Goal: Task Accomplishment & Management: Manage account settings

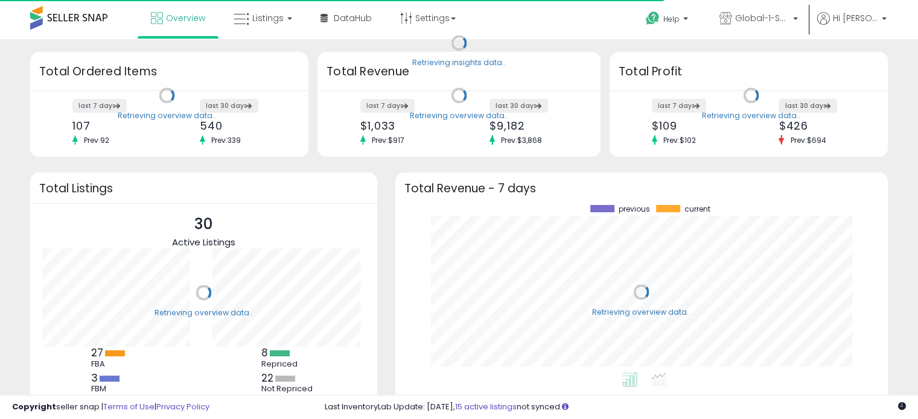
scroll to position [167, 468]
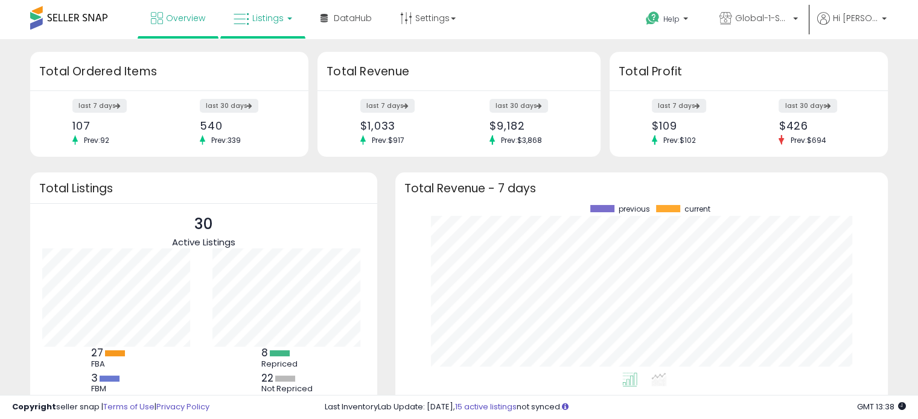
click at [282, 19] on link "Listings" at bounding box center [262, 18] width 77 height 36
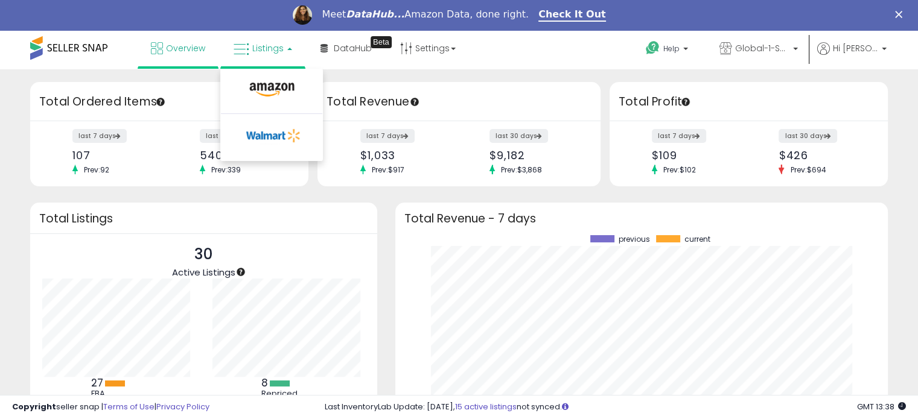
scroll to position [0, 0]
click at [263, 88] on icon at bounding box center [272, 90] width 52 height 16
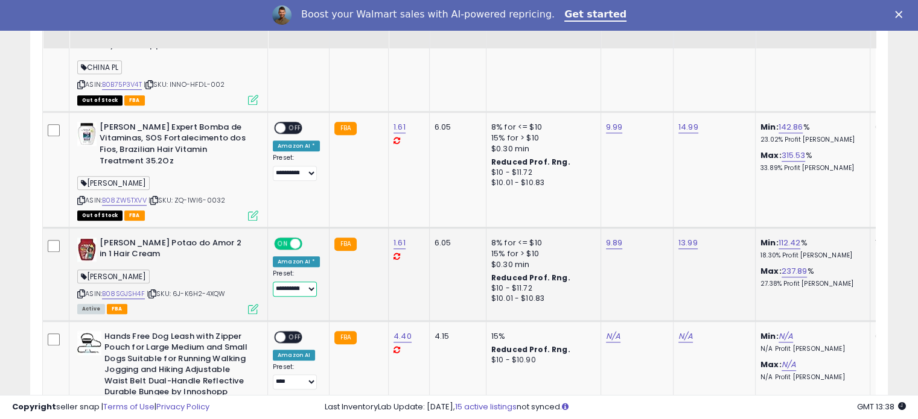
click at [287, 282] on select "**********" at bounding box center [295, 289] width 44 height 15
click at [125, 289] on link "B08SGJSH4F" at bounding box center [123, 294] width 43 height 10
click at [255, 304] on icon at bounding box center [253, 309] width 10 height 10
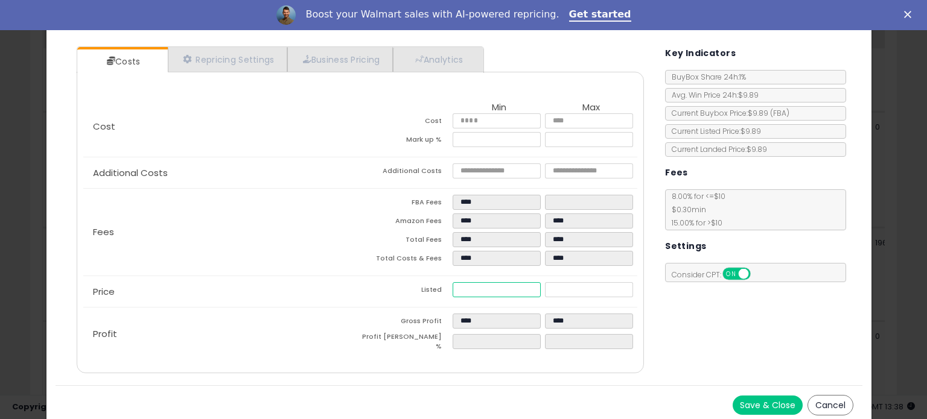
drag, startPoint x: 476, startPoint y: 288, endPoint x: 445, endPoint y: 291, distance: 31.6
click at [445, 291] on tr "Listed **** *****" at bounding box center [498, 291] width 277 height 19
type input "****"
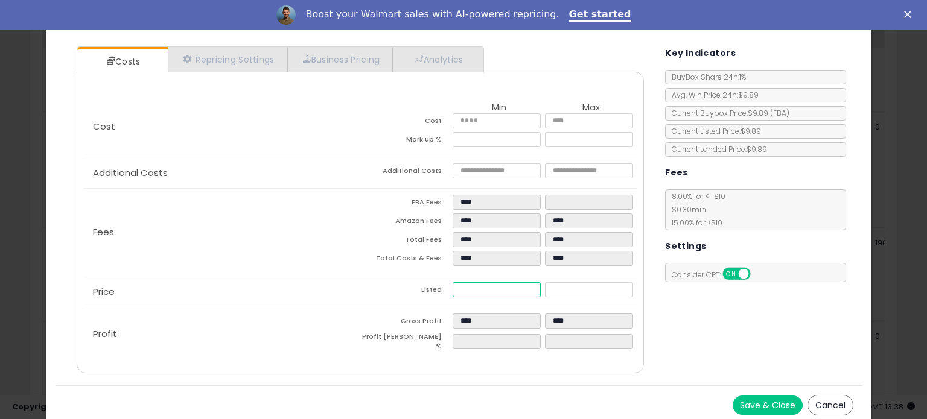
type input "*"
type input "****"
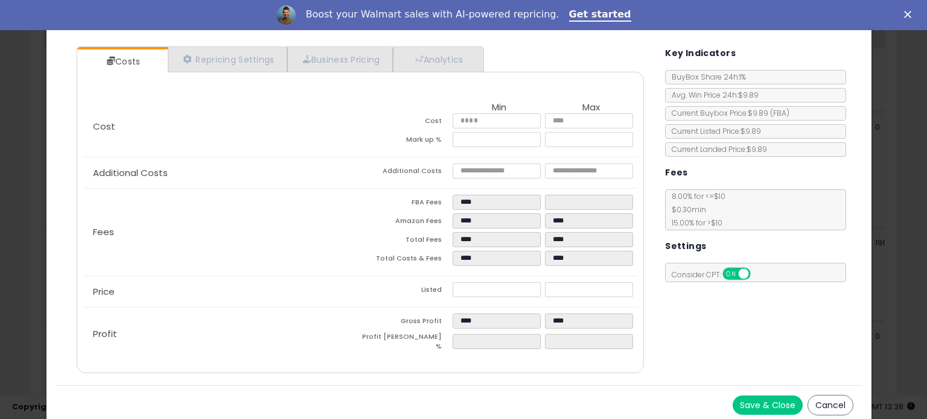
type input "******"
type input "****"
type input "*****"
click at [759, 402] on button "Save & Close" at bounding box center [767, 405] width 70 height 19
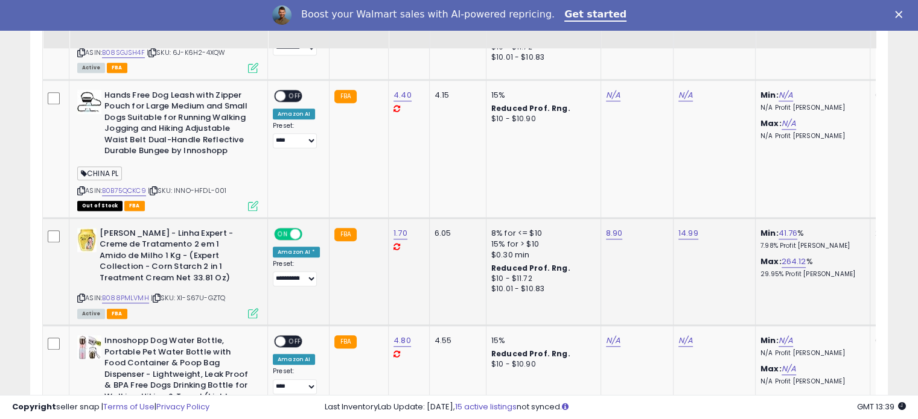
click at [252, 308] on icon at bounding box center [253, 313] width 10 height 10
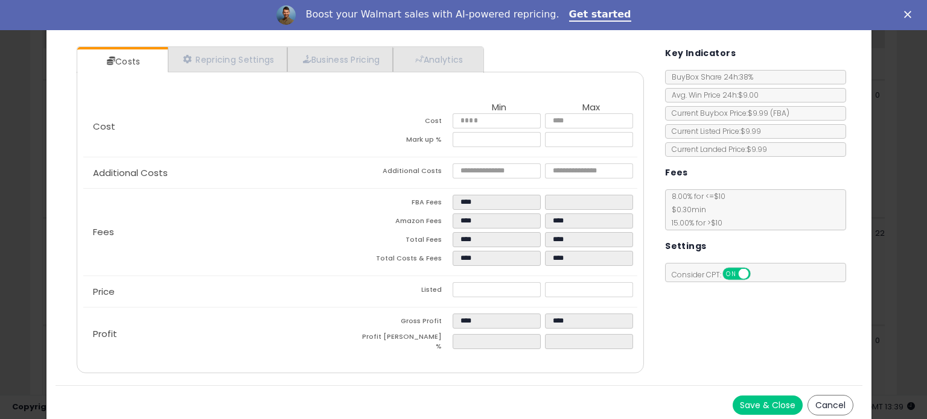
click at [911, 16] on div "Close" at bounding box center [910, 14] width 12 height 7
click at [906, 16] on icon "Close" at bounding box center [907, 14] width 7 height 7
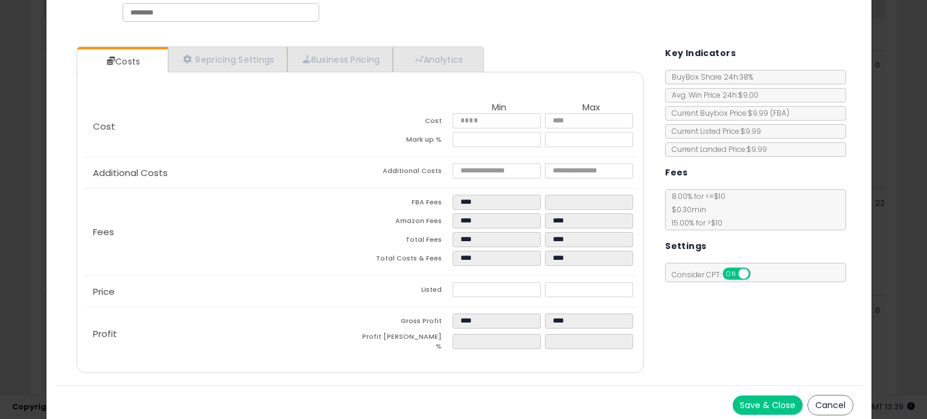
drag, startPoint x: 825, startPoint y: 404, endPoint x: 700, endPoint y: 398, distance: 125.0
click at [825, 404] on button "Cancel" at bounding box center [830, 405] width 46 height 21
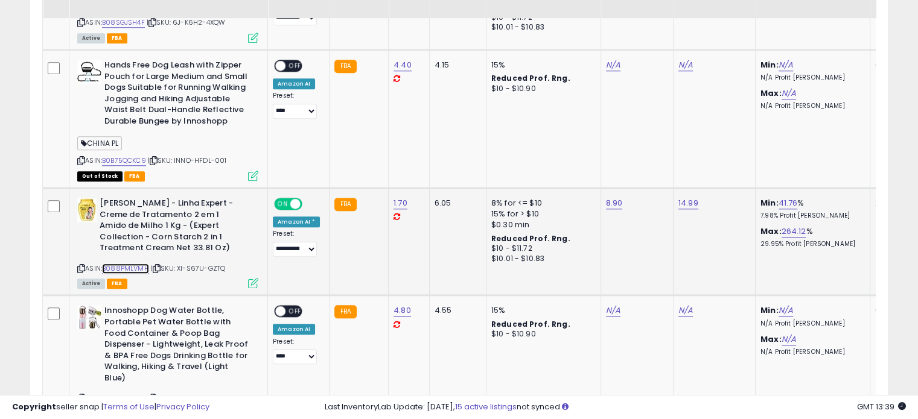
click at [130, 264] on link "B088PMLVMH" at bounding box center [125, 269] width 47 height 10
click at [251, 278] on icon at bounding box center [253, 283] width 10 height 10
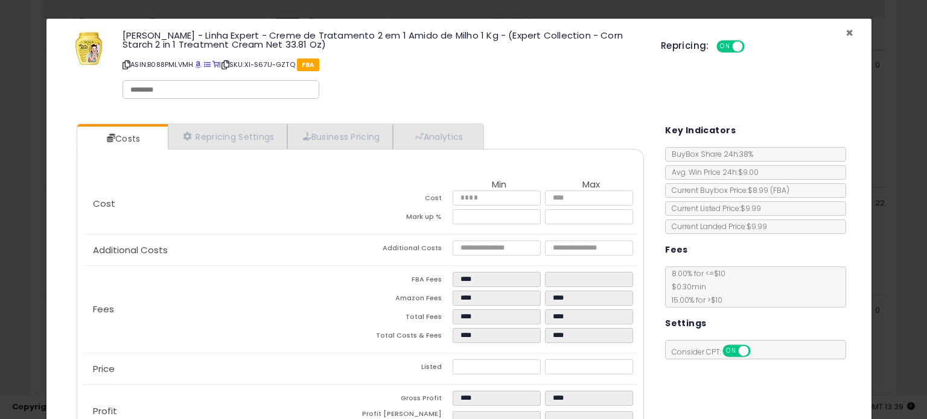
click at [845, 33] on span "×" at bounding box center [849, 32] width 8 height 17
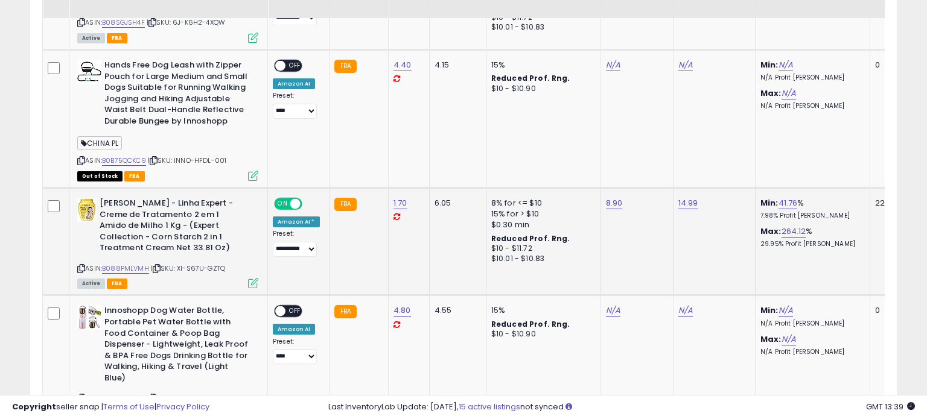
scroll to position [602985, 602735]
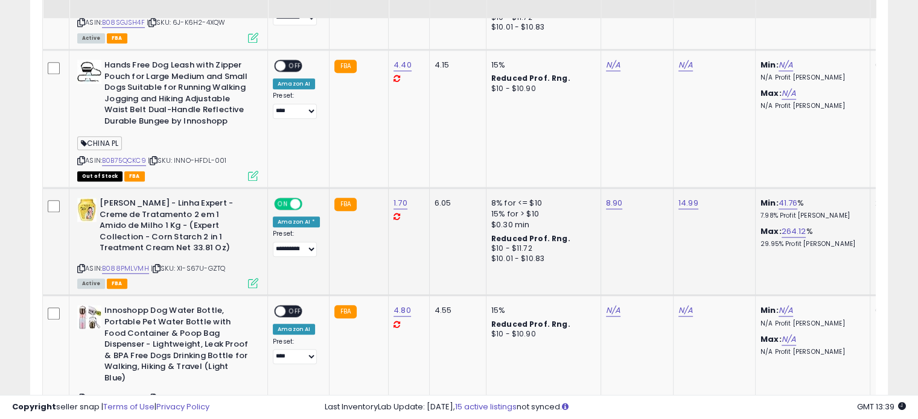
click at [249, 278] on icon at bounding box center [253, 283] width 10 height 10
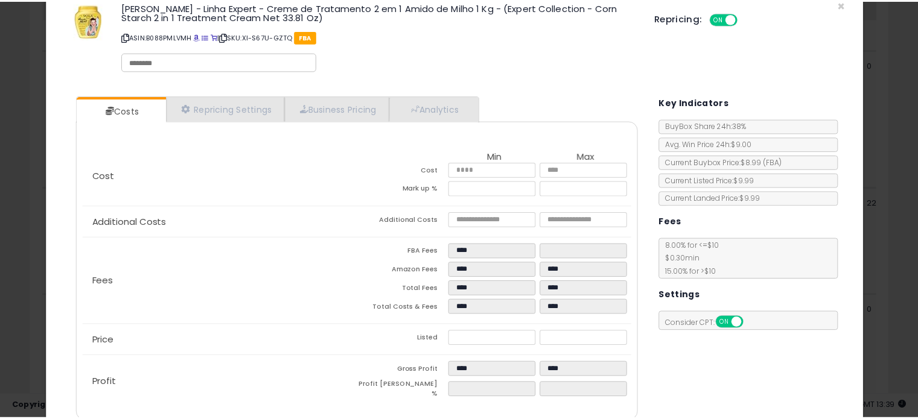
scroll to position [77, 0]
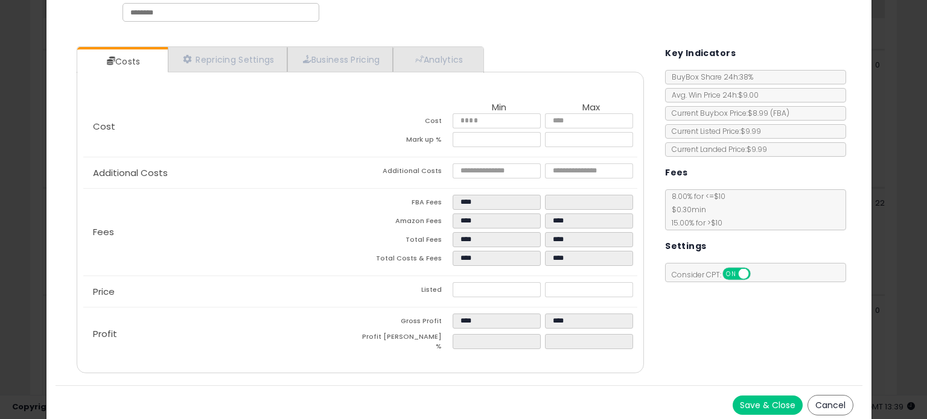
click at [813, 398] on button "Cancel" at bounding box center [830, 405] width 46 height 21
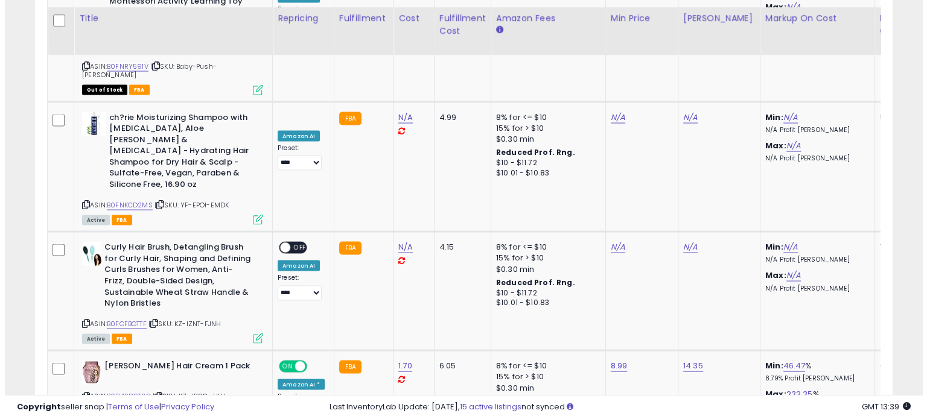
scroll to position [2353, 0]
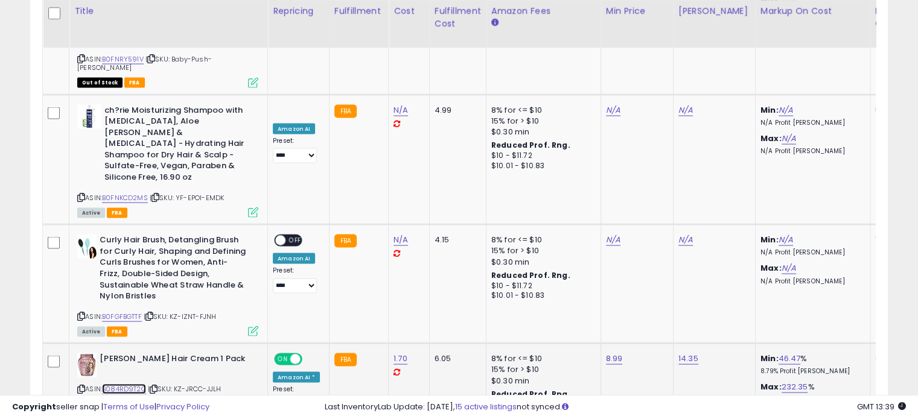
click at [123, 384] on link "B084RD9T2G" at bounding box center [124, 389] width 44 height 10
click at [253, 399] on icon at bounding box center [253, 404] width 10 height 10
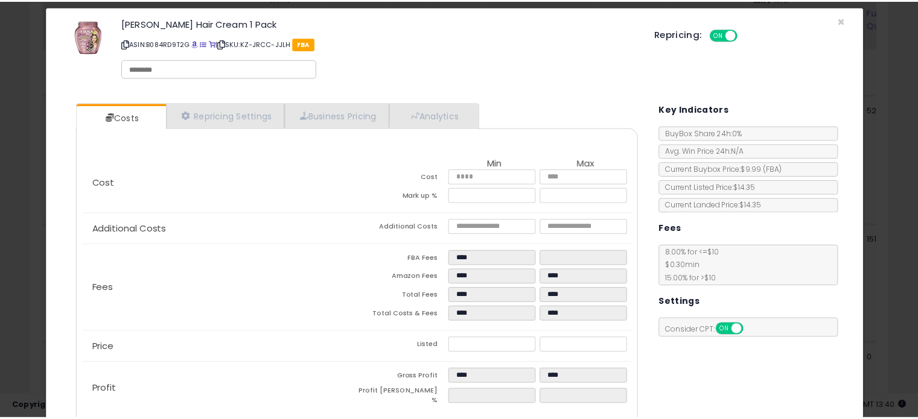
scroll to position [0, 0]
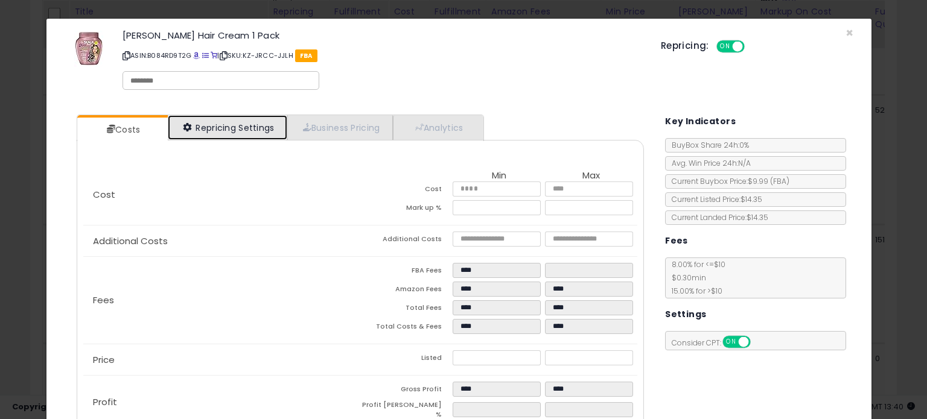
click at [193, 128] on link "Repricing Settings" at bounding box center [227, 127] width 119 height 25
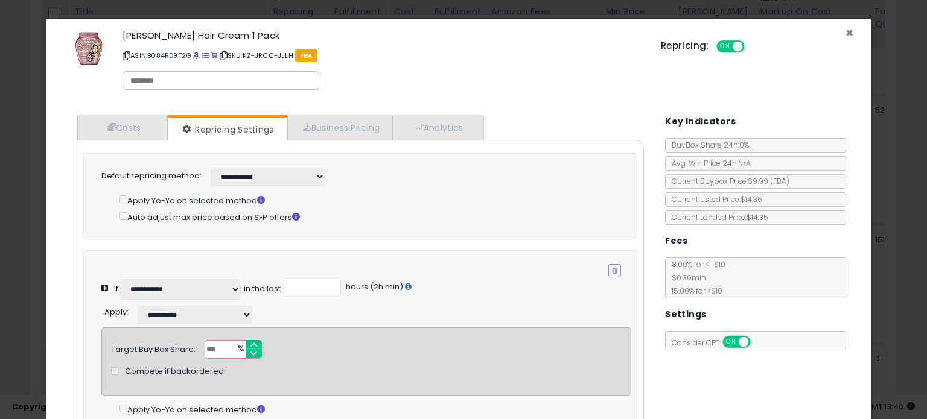
click at [845, 33] on span "×" at bounding box center [849, 32] width 8 height 17
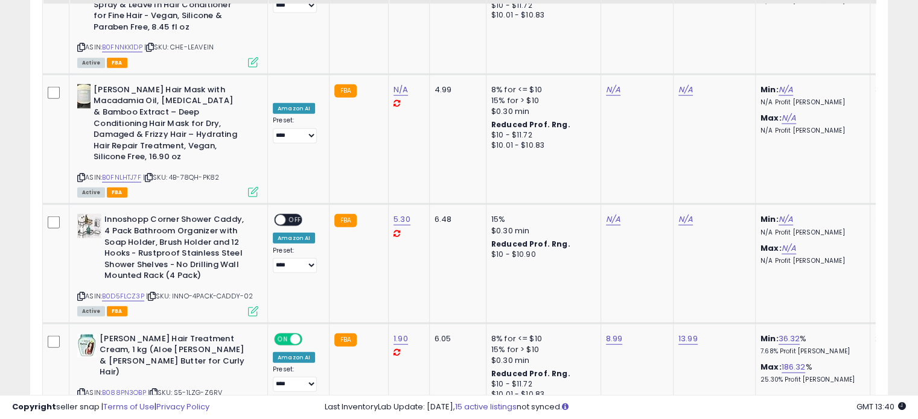
scroll to position [2835, 0]
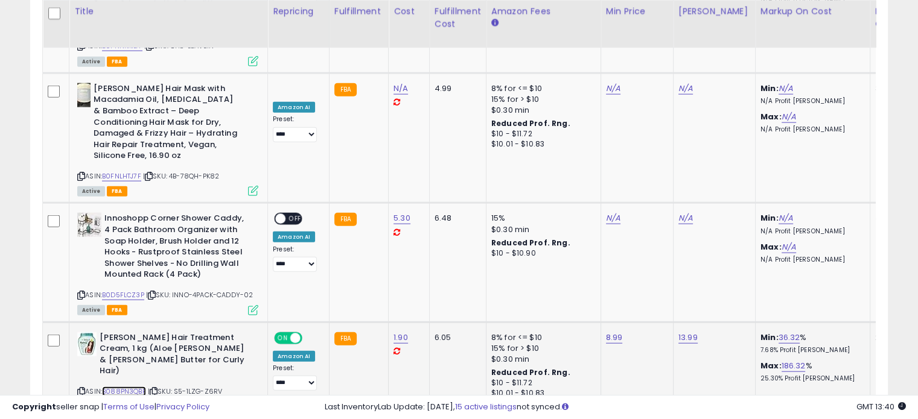
click at [128, 387] on link "B088PN3QBP" at bounding box center [124, 392] width 44 height 10
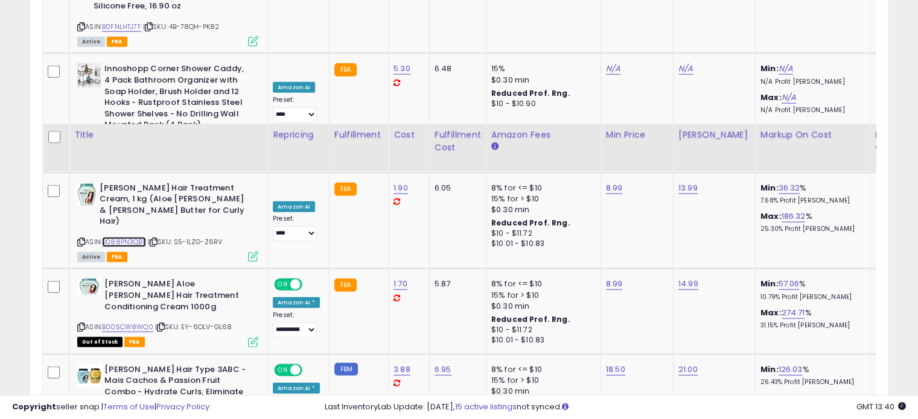
scroll to position [3137, 0]
